Goal: Use online tool/utility: Utilize a website feature to perform a specific function

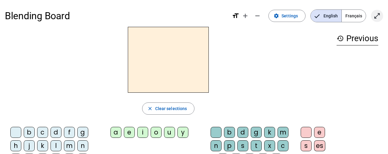
click at [380, 11] on span "Enter full screen" at bounding box center [377, 16] width 15 height 15
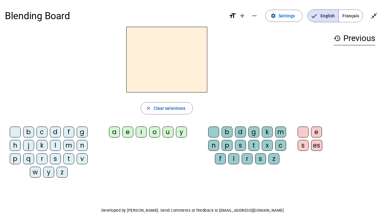
click at [14, 153] on div "p" at bounding box center [15, 158] width 11 height 11
click at [165, 132] on div "u" at bounding box center [168, 132] width 11 height 11
click at [249, 153] on div "r" at bounding box center [247, 158] width 11 height 11
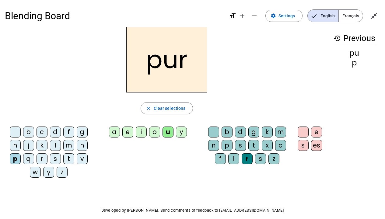
click at [54, 132] on div "d" at bounding box center [55, 132] width 11 height 11
click at [69, 146] on div "m" at bounding box center [68, 145] width 11 height 11
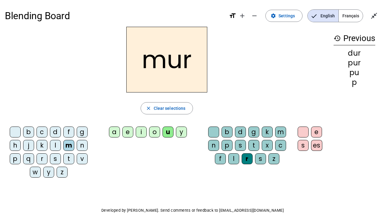
click at [52, 153] on div "s" at bounding box center [55, 158] width 11 height 11
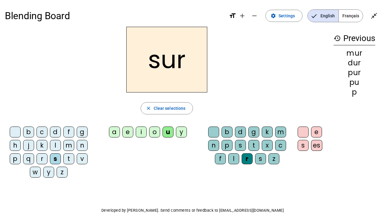
click at [215, 132] on div at bounding box center [213, 132] width 11 height 11
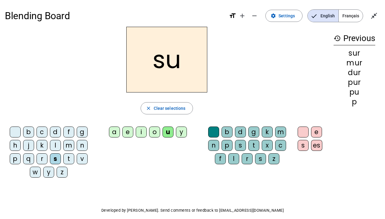
click at [30, 131] on div "b" at bounding box center [28, 132] width 11 height 11
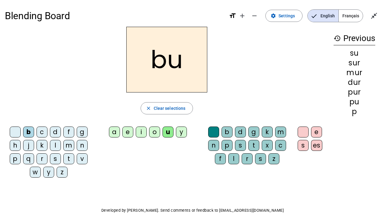
click at [84, 153] on div "v" at bounding box center [82, 158] width 11 height 11
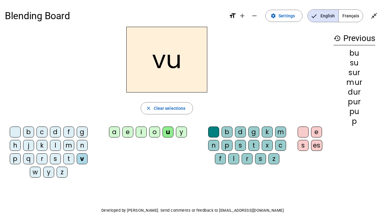
click at [112, 130] on div "a" at bounding box center [114, 132] width 11 height 11
click at [59, 144] on div "l" at bounding box center [55, 145] width 11 height 11
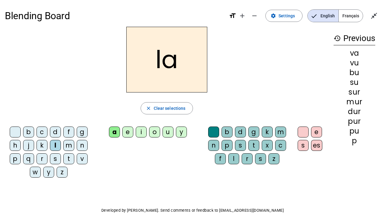
click at [68, 144] on div "m" at bounding box center [68, 145] width 11 height 11
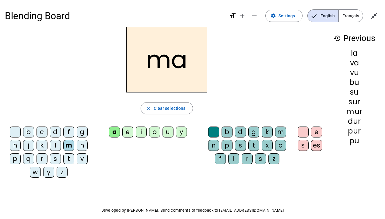
click at [129, 132] on div "e" at bounding box center [127, 132] width 11 height 11
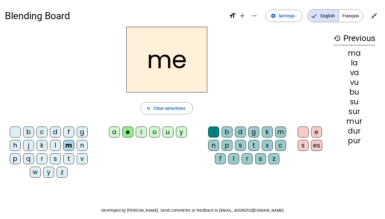
click at [54, 153] on div "s" at bounding box center [55, 158] width 11 height 11
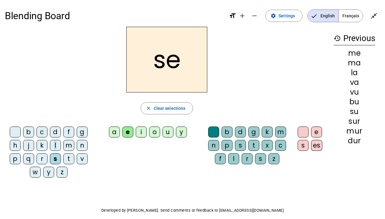
click at [56, 144] on div "l" at bounding box center [55, 145] width 11 height 11
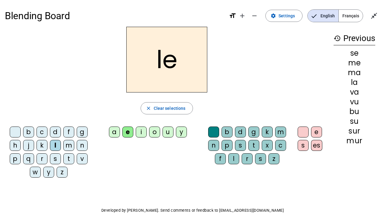
click at [82, 145] on div "n" at bounding box center [82, 145] width 11 height 11
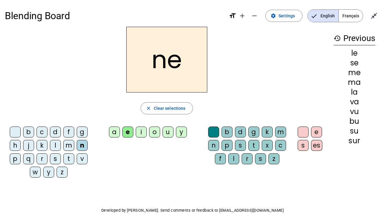
click at [142, 132] on div "i" at bounding box center [141, 132] width 11 height 11
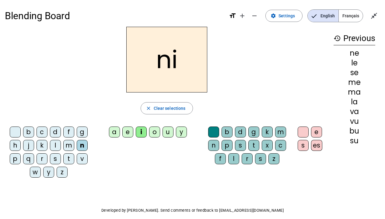
click at [143, 129] on div "i" at bounding box center [141, 132] width 11 height 11
click at [58, 153] on div "s" at bounding box center [55, 158] width 11 height 11
